Goal: Task Accomplishment & Management: Manage account settings

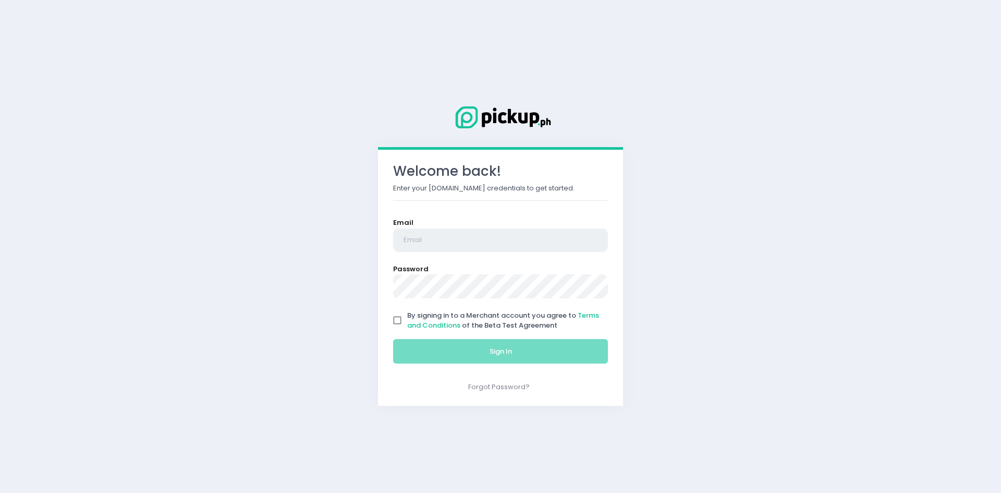
type input "[EMAIL_ADDRESS][DOMAIN_NAME]"
click at [397, 322] on input "By signing in to a Merchant account you agree to Terms and Conditions of the Be…" at bounding box center [397, 320] width 20 height 20
checkbox input "true"
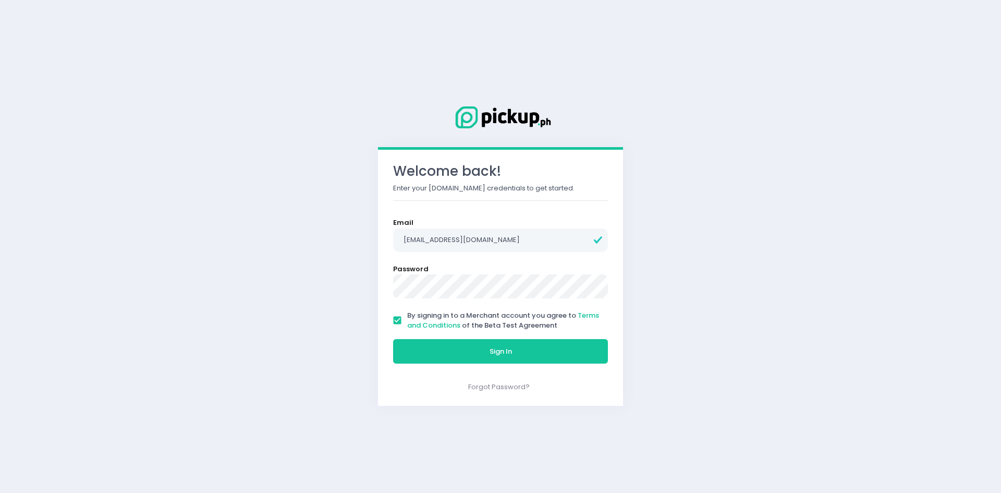
click at [400, 335] on div "Sign In" at bounding box center [501, 351] width 228 height 35
click at [400, 336] on div "Sign In" at bounding box center [501, 351] width 228 height 35
click at [399, 347] on button "Sign In" at bounding box center [500, 351] width 215 height 25
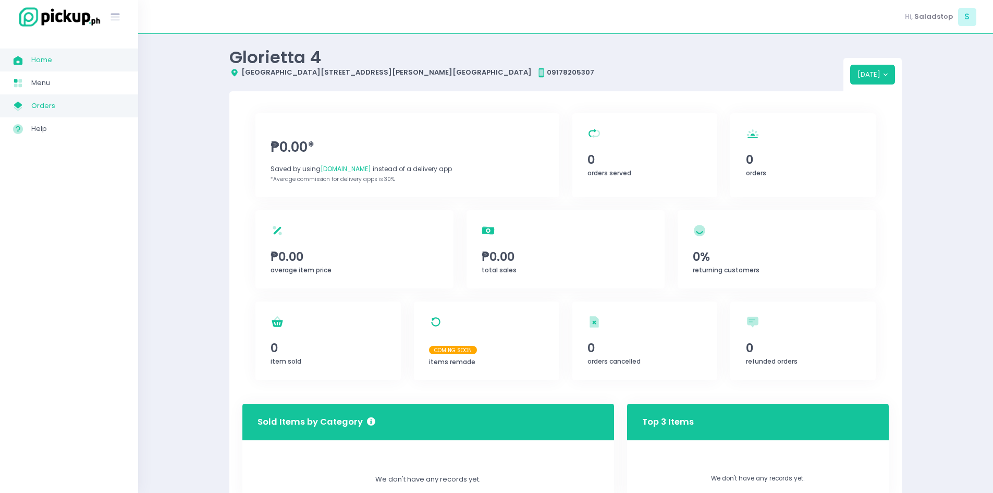
click at [53, 107] on span "Orders" at bounding box center [78, 106] width 94 height 14
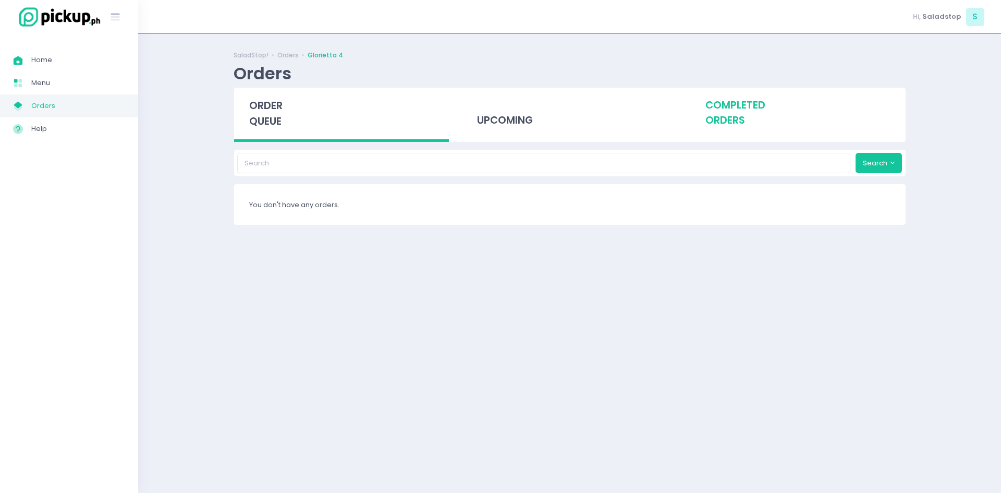
click at [749, 120] on div "completed orders" at bounding box center [797, 113] width 215 height 51
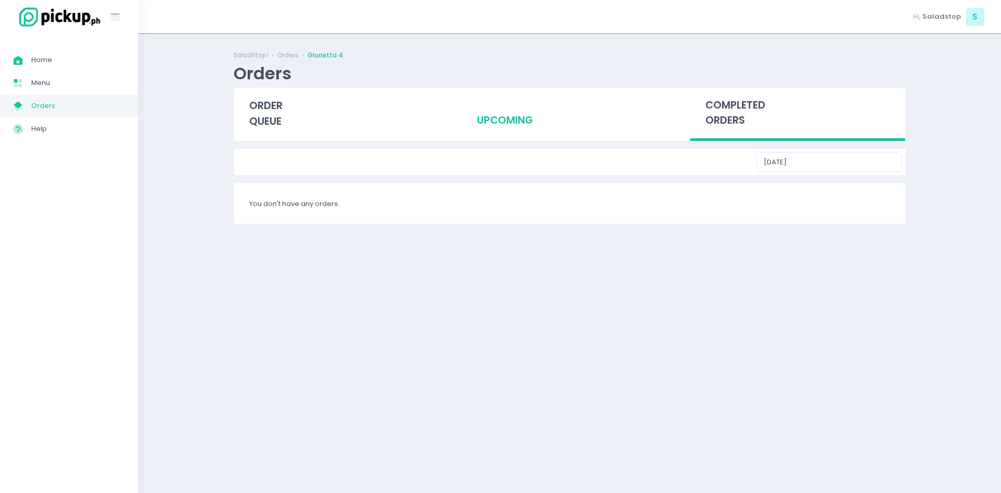
click at [512, 129] on div "upcoming" at bounding box center [569, 113] width 215 height 51
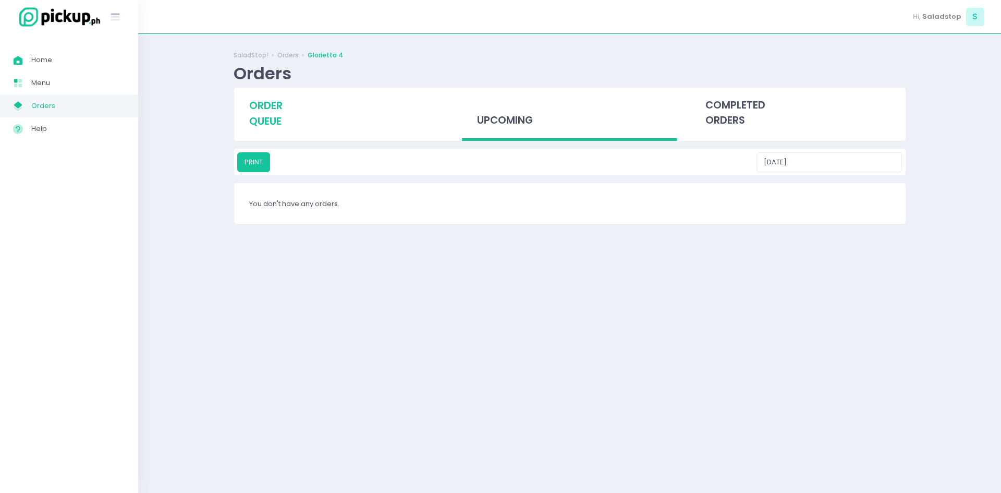
click at [279, 120] on span "order queue" at bounding box center [265, 114] width 33 height 30
